Goal: Task Accomplishment & Management: Use online tool/utility

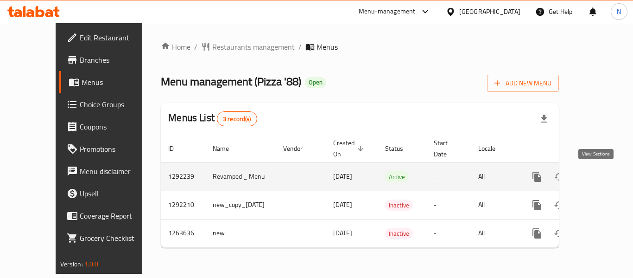
click at [598, 173] on icon "enhanced table" at bounding box center [603, 176] width 11 height 11
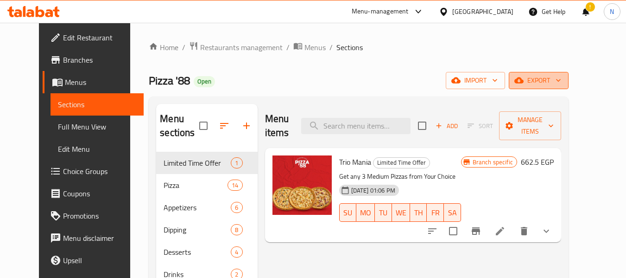
click at [569, 87] on button "export" at bounding box center [539, 80] width 60 height 17
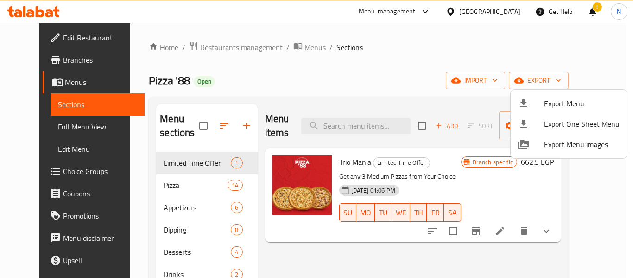
click at [421, 76] on div at bounding box center [316, 139] width 633 height 278
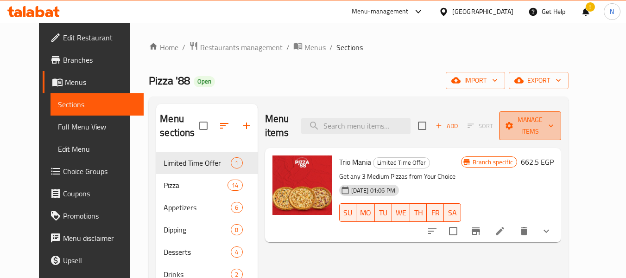
click at [526, 114] on span "Manage items" at bounding box center [530, 125] width 47 height 23
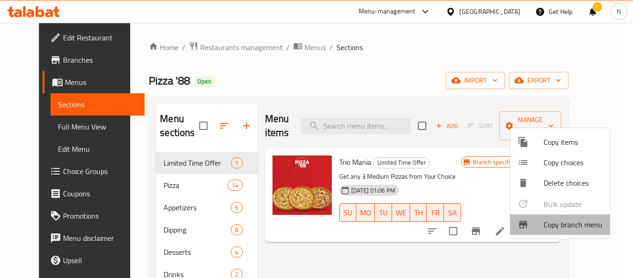
click at [541, 230] on li "Copy branch menu" at bounding box center [560, 224] width 100 height 20
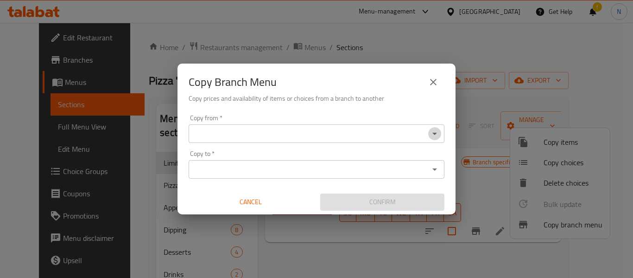
click at [434, 133] on icon "Open" at bounding box center [435, 134] width 5 height 2
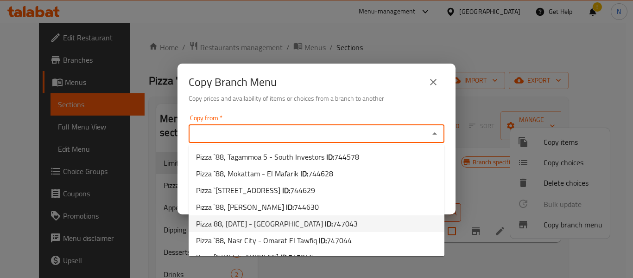
scroll to position [263, 0]
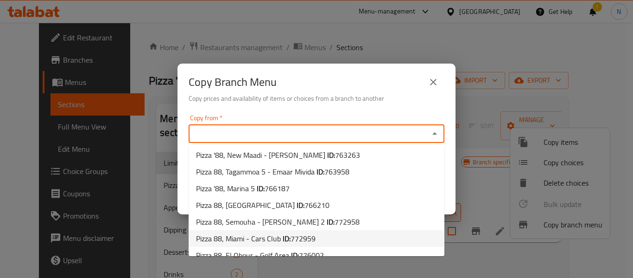
click at [297, 231] on span "772959" at bounding box center [303, 238] width 25 height 14
type input "Pizza 88, Miami - Cars Club"
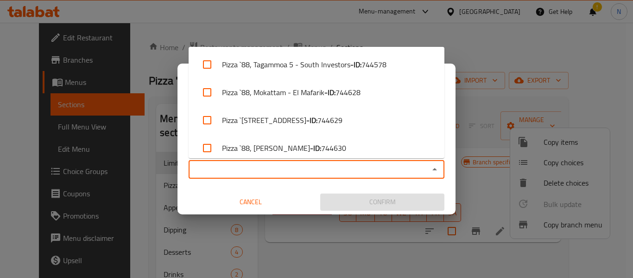
click at [312, 169] on input "Copy to   *" at bounding box center [308, 169] width 235 height 13
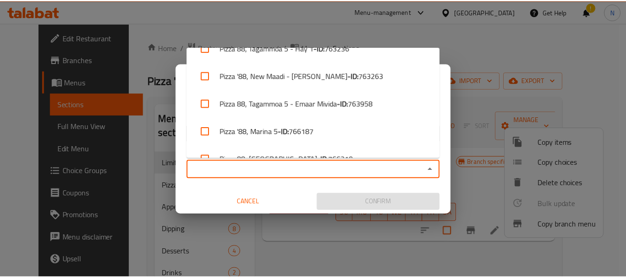
scroll to position [508, 0]
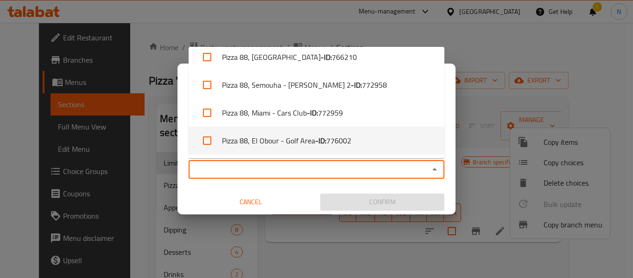
click at [275, 134] on li "Pizza 88, El Obour - Golf Area - ID: 776002" at bounding box center [317, 141] width 256 height 28
checkbox input "true"
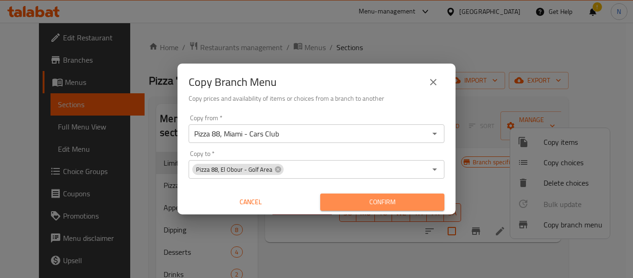
click at [321, 199] on button "Confirm" at bounding box center [382, 201] width 124 height 17
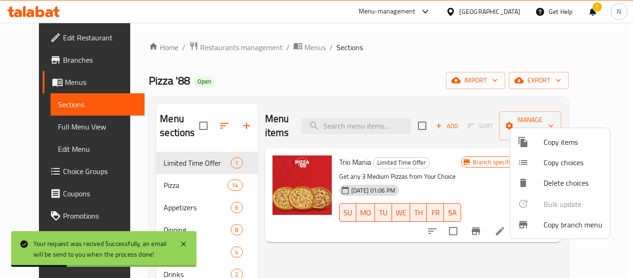
click at [301, 99] on div at bounding box center [316, 139] width 633 height 278
